Goal: Task Accomplishment & Management: Complete application form

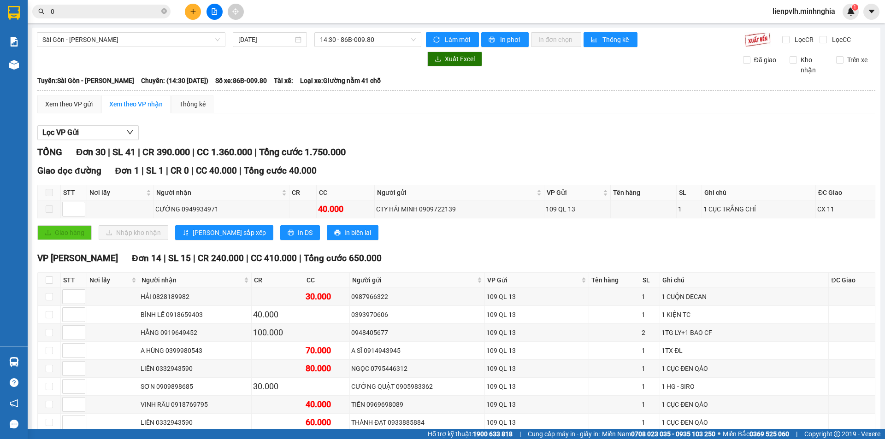
click at [190, 10] on icon "plus" at bounding box center [193, 11] width 6 height 6
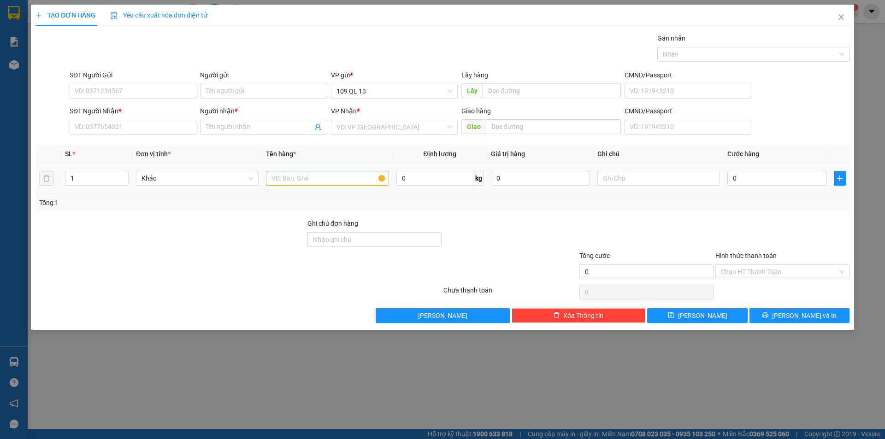
click at [299, 187] on div at bounding box center [327, 178] width 123 height 18
click at [302, 183] on input "text" at bounding box center [327, 178] width 123 height 15
click at [92, 134] on input "SĐT Người Nhận *" at bounding box center [133, 127] width 127 height 15
type input "0943187920"
click at [251, 123] on input "Người nhận *" at bounding box center [259, 127] width 106 height 10
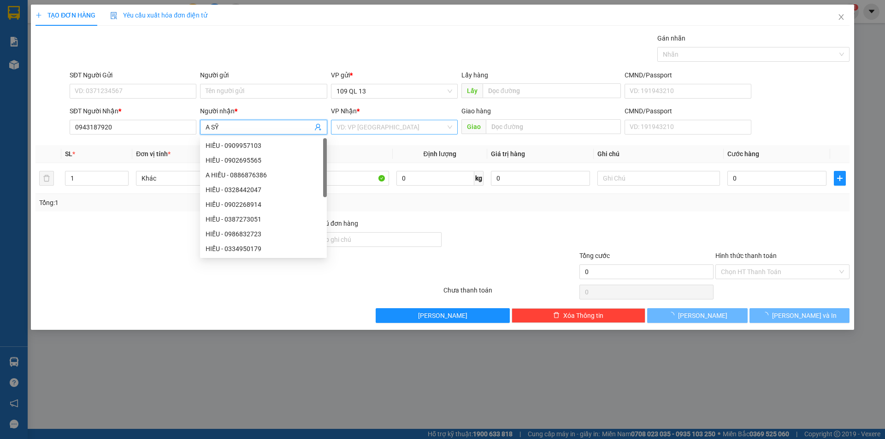
type input "A SỸ"
click at [371, 122] on input "search" at bounding box center [390, 127] width 109 height 14
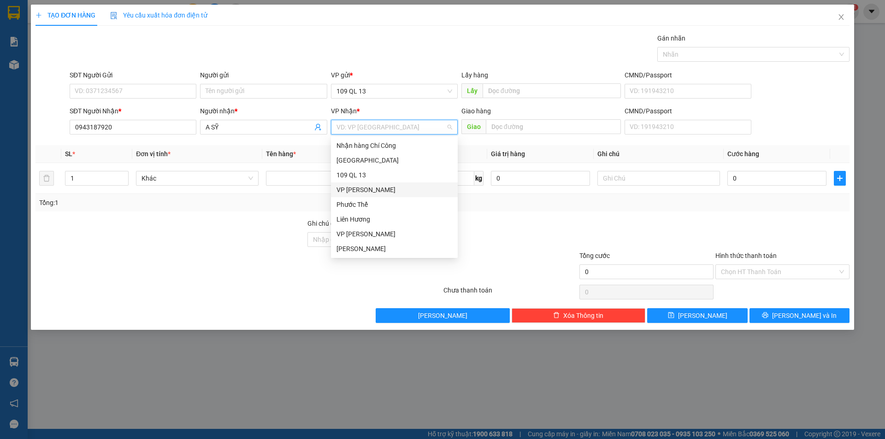
click at [363, 191] on div "VP [PERSON_NAME]" at bounding box center [394, 190] width 116 height 10
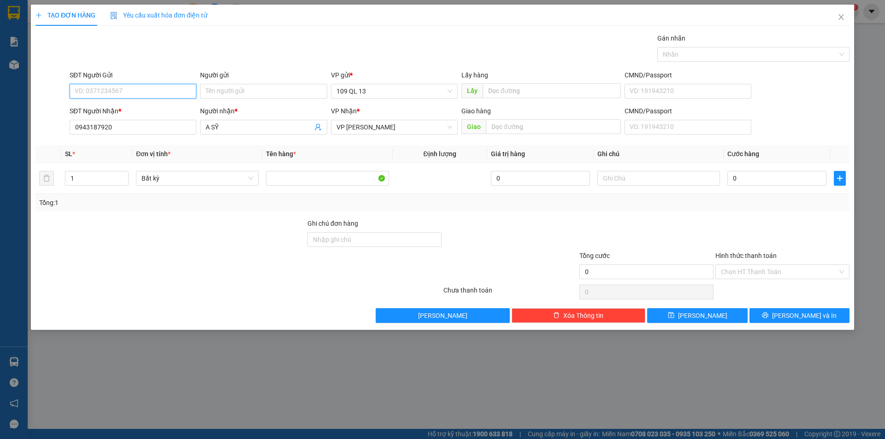
click at [187, 95] on input "SĐT Người Gửi" at bounding box center [133, 91] width 127 height 15
type input "0969532553"
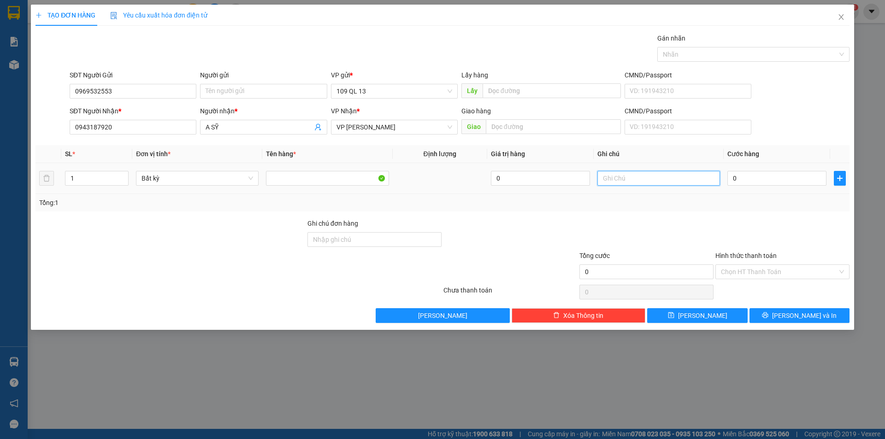
click at [650, 182] on input "text" at bounding box center [658, 178] width 123 height 15
type input "1 CÂY XANH QUE HÀN"
click at [805, 178] on input "0" at bounding box center [776, 178] width 99 height 15
type input "4"
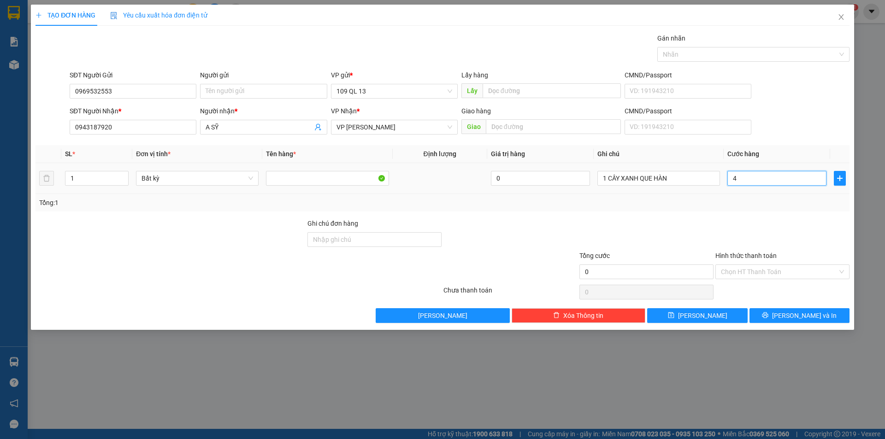
type input "4"
type input "40"
type input "40.000"
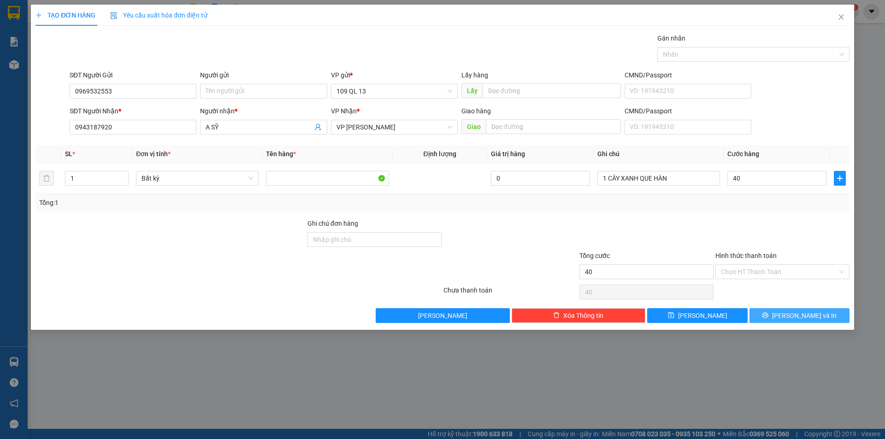
type input "40.000"
click at [768, 314] on icon "printer" at bounding box center [765, 315] width 6 height 6
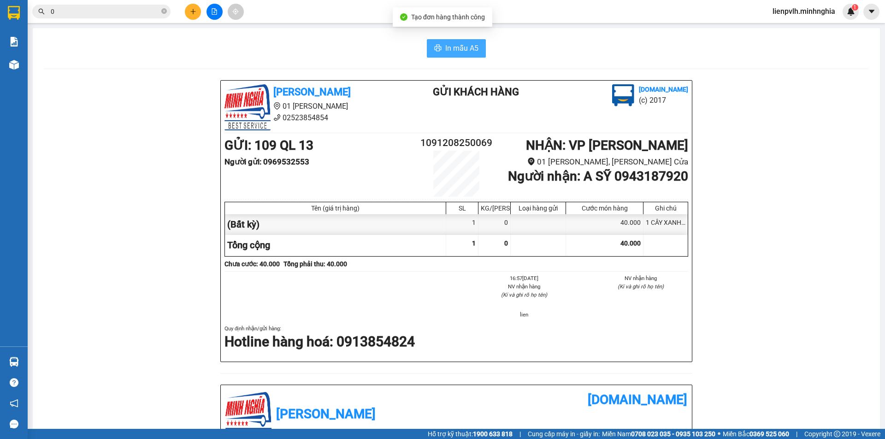
click at [477, 47] on button "In mẫu A5" at bounding box center [456, 48] width 59 height 18
click at [193, 14] on icon "plus" at bounding box center [193, 11] width 6 height 6
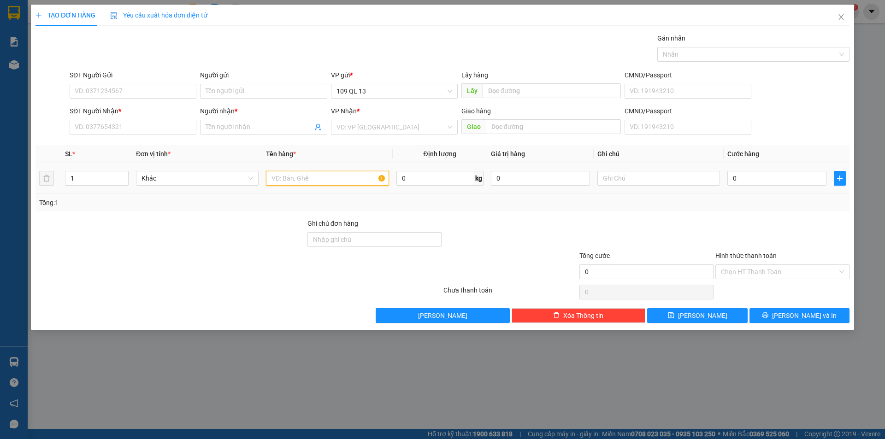
click at [313, 177] on input "text" at bounding box center [327, 178] width 123 height 15
click at [646, 181] on input "text" at bounding box center [658, 178] width 123 height 15
type input "1TX CHẢ"
click at [161, 124] on input "SĐT Người Nhận *" at bounding box center [133, 127] width 127 height 15
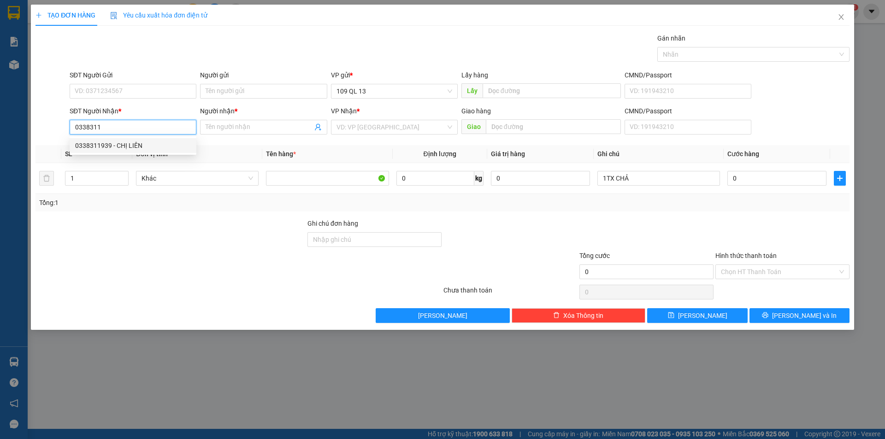
click at [164, 143] on div "0338311939 - CHỊ LIÊN" at bounding box center [133, 146] width 116 height 10
type input "0338311939"
type input "CHỊ LIÊN"
type input "0338311939"
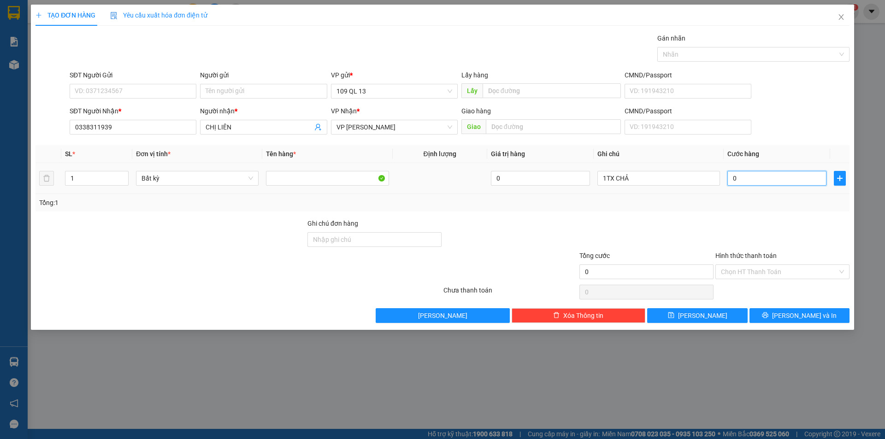
click at [740, 184] on input "0" at bounding box center [776, 178] width 99 height 15
type input "8"
type input "80"
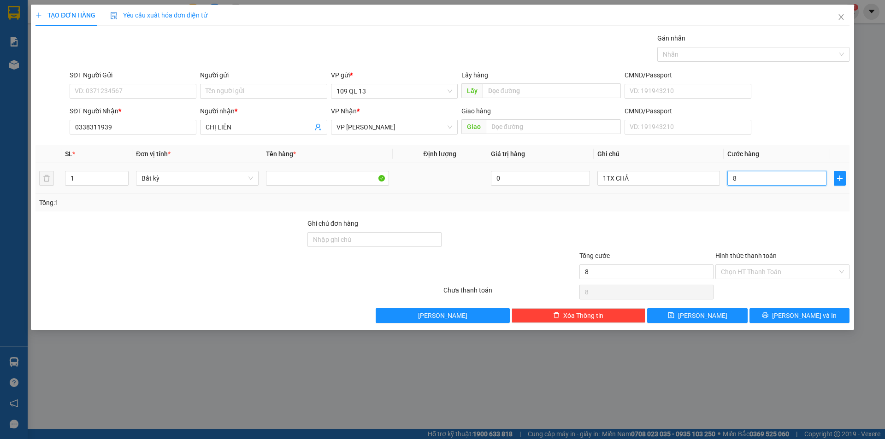
type input "80"
type input "80.000"
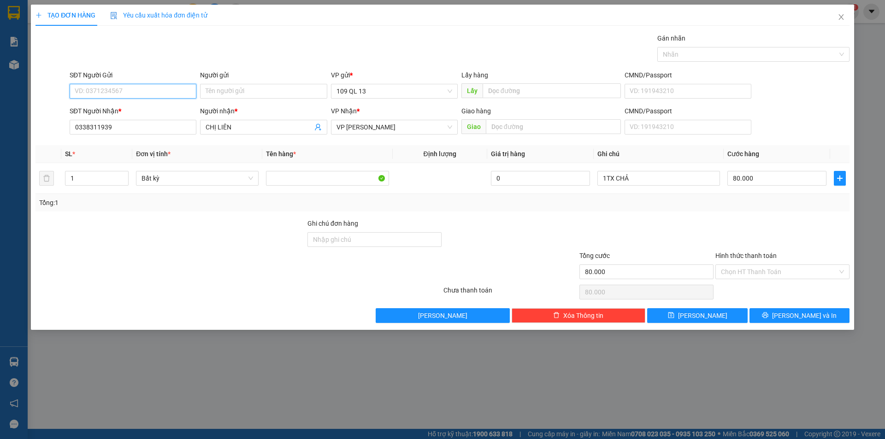
click at [163, 92] on input "SĐT Người Gửi" at bounding box center [133, 91] width 127 height 15
click at [134, 120] on div "0336899890 - MAI" at bounding box center [133, 124] width 116 height 10
type input "0336899890"
type input "MAI"
click at [799, 316] on span "[PERSON_NAME] và In" at bounding box center [804, 316] width 65 height 10
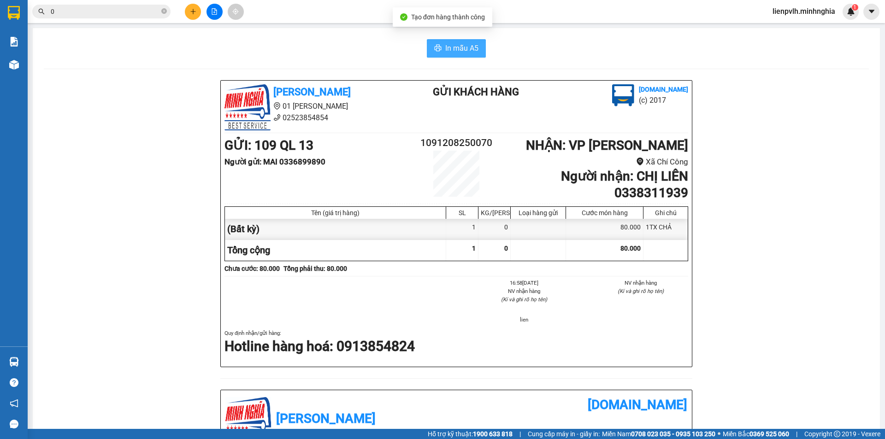
click at [438, 45] on icon "printer" at bounding box center [437, 47] width 7 height 7
click at [194, 13] on icon "plus" at bounding box center [193, 11] width 6 height 6
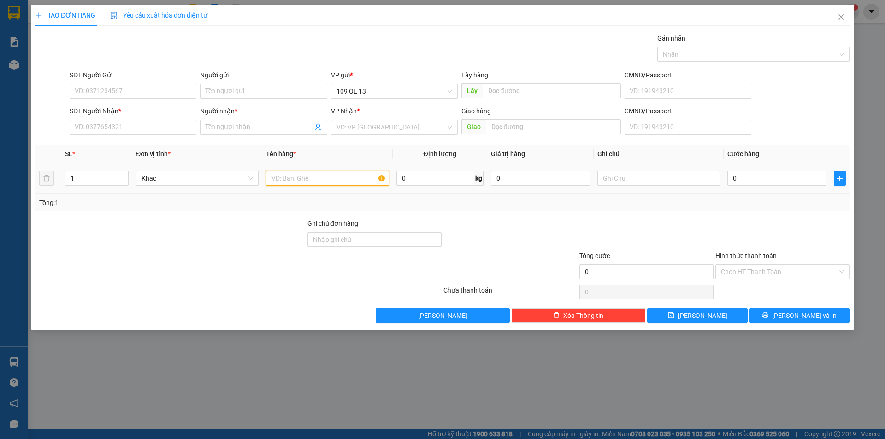
click at [281, 176] on input "text" at bounding box center [327, 178] width 123 height 15
type input "V"
click at [620, 180] on input "text" at bounding box center [658, 178] width 123 height 15
type input "1TX CHẢ"
click at [118, 124] on input "SĐT Người Nhận *" at bounding box center [133, 127] width 127 height 15
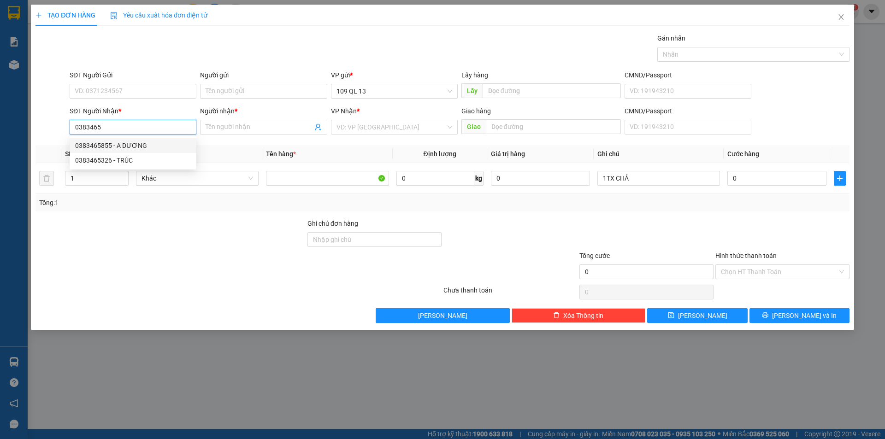
click at [105, 138] on div "0383465855 - A DƯƠNG" at bounding box center [133, 145] width 127 height 15
type input "0383465855"
type input "A DƯƠNG"
type input "0383465855"
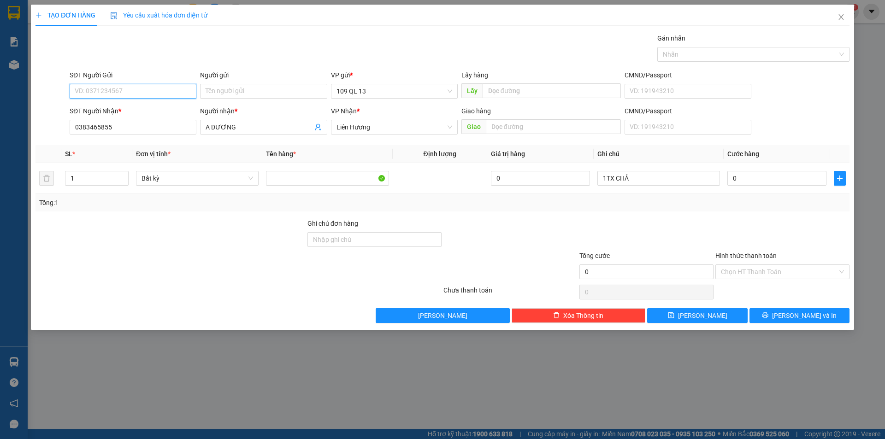
click at [113, 85] on input "SĐT Người Gửi" at bounding box center [133, 91] width 127 height 15
click at [121, 106] on div "0363902334" at bounding box center [133, 110] width 116 height 10
type input "0363902334"
click at [776, 183] on input "0" at bounding box center [776, 178] width 99 height 15
type input "5"
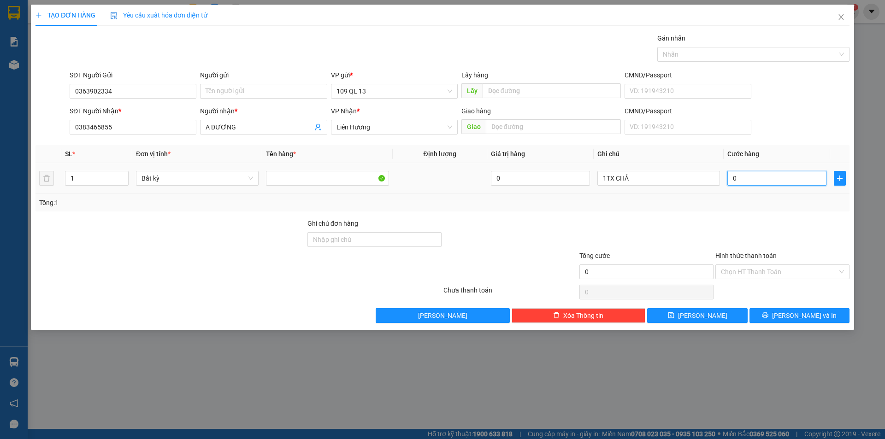
type input "5"
type input "50"
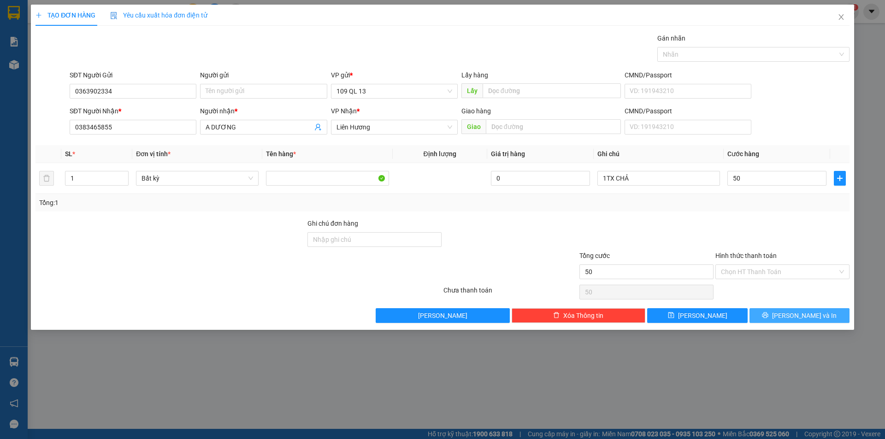
type input "50.000"
click at [811, 322] on button "[PERSON_NAME] và In" at bounding box center [799, 315] width 100 height 15
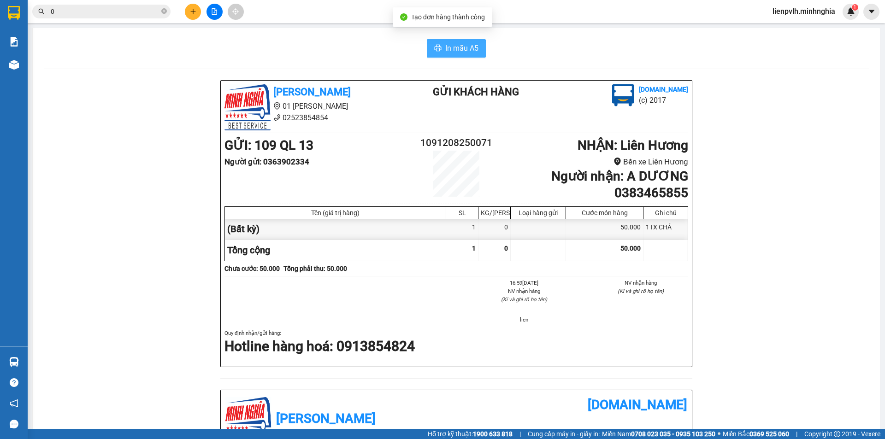
click at [448, 47] on span "In mẫu A5" at bounding box center [461, 48] width 33 height 12
